Goal: Information Seeking & Learning: Learn about a topic

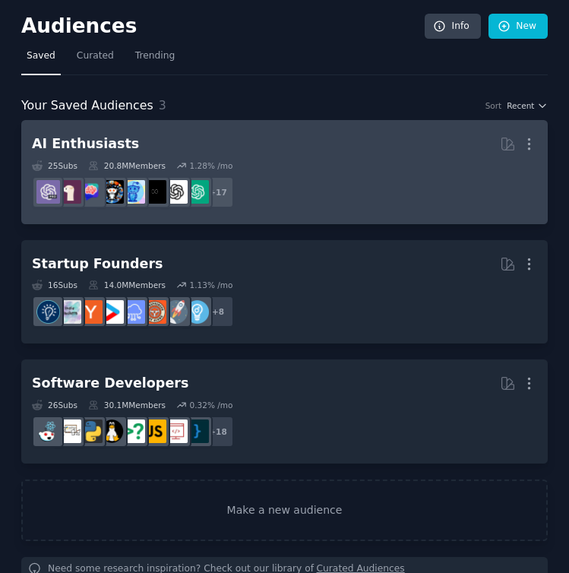
click at [374, 156] on h2 "AI Enthusiasts More" at bounding box center [284, 144] width 505 height 27
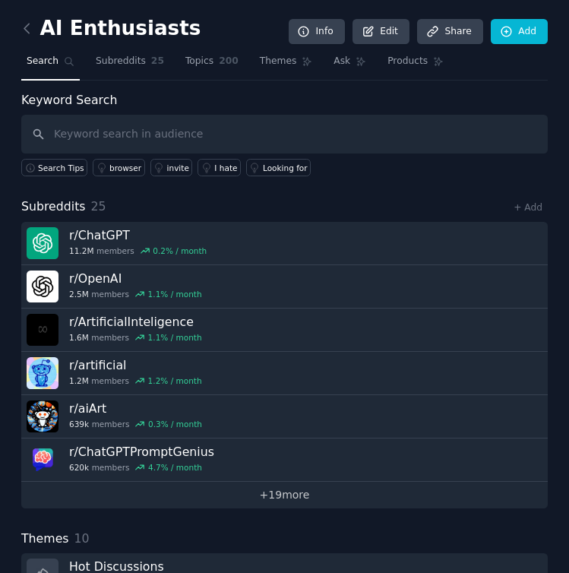
click at [286, 494] on link "+ 19 more" at bounding box center [284, 495] width 526 height 27
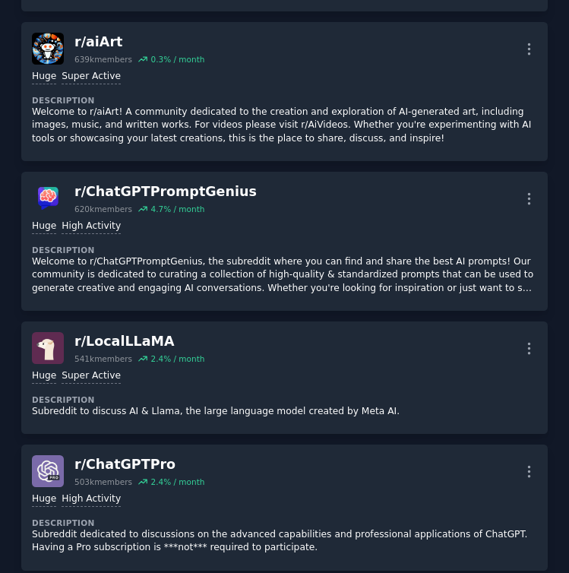
scroll to position [689, 0]
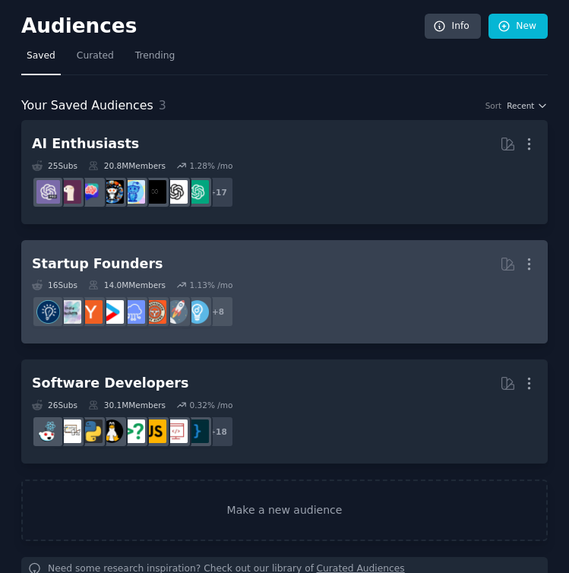
click at [321, 305] on dd "+ 8" at bounding box center [284, 311] width 505 height 43
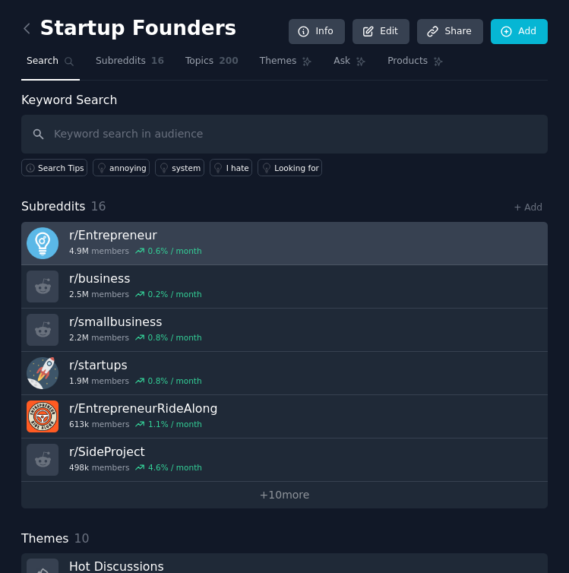
click at [300, 245] on link "r/ Entrepreneur 4.9M members 0.6 % / month" at bounding box center [284, 243] width 526 height 43
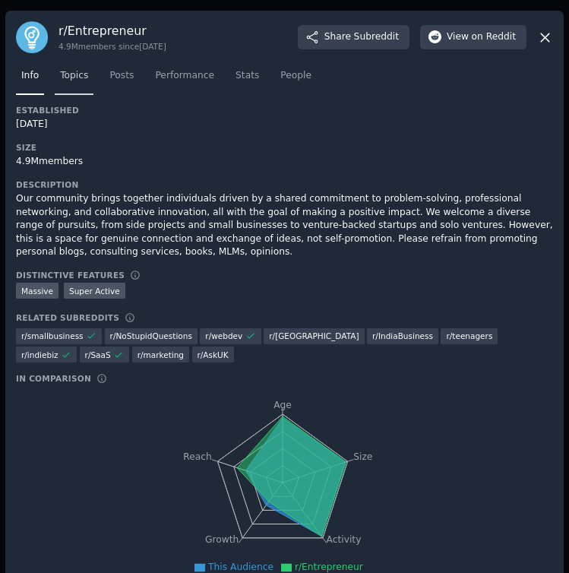
click at [82, 67] on link "Topics" at bounding box center [74, 79] width 39 height 31
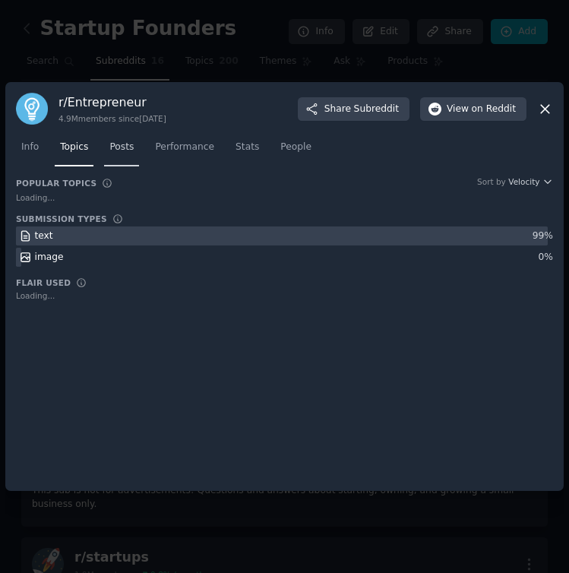
click at [115, 150] on span "Posts" at bounding box center [121, 148] width 24 height 14
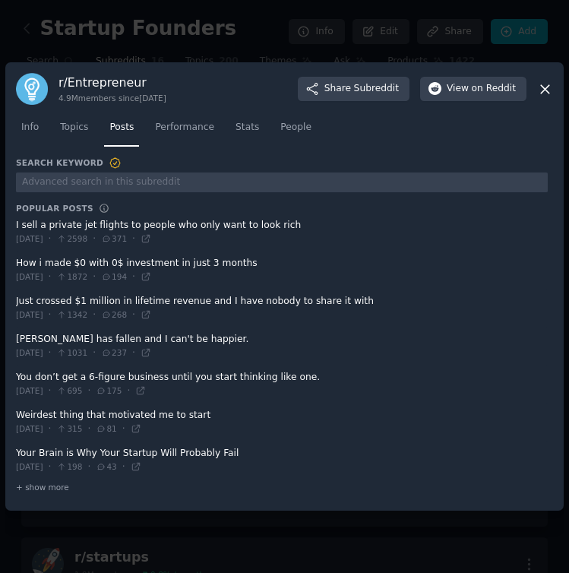
click at [212, 303] on span at bounding box center [282, 307] width 532 height 37
click at [151, 312] on icon at bounding box center [146, 314] width 11 height 11
click at [146, 393] on icon at bounding box center [140, 390] width 11 height 11
